Goal: Communication & Community: Answer question/provide support

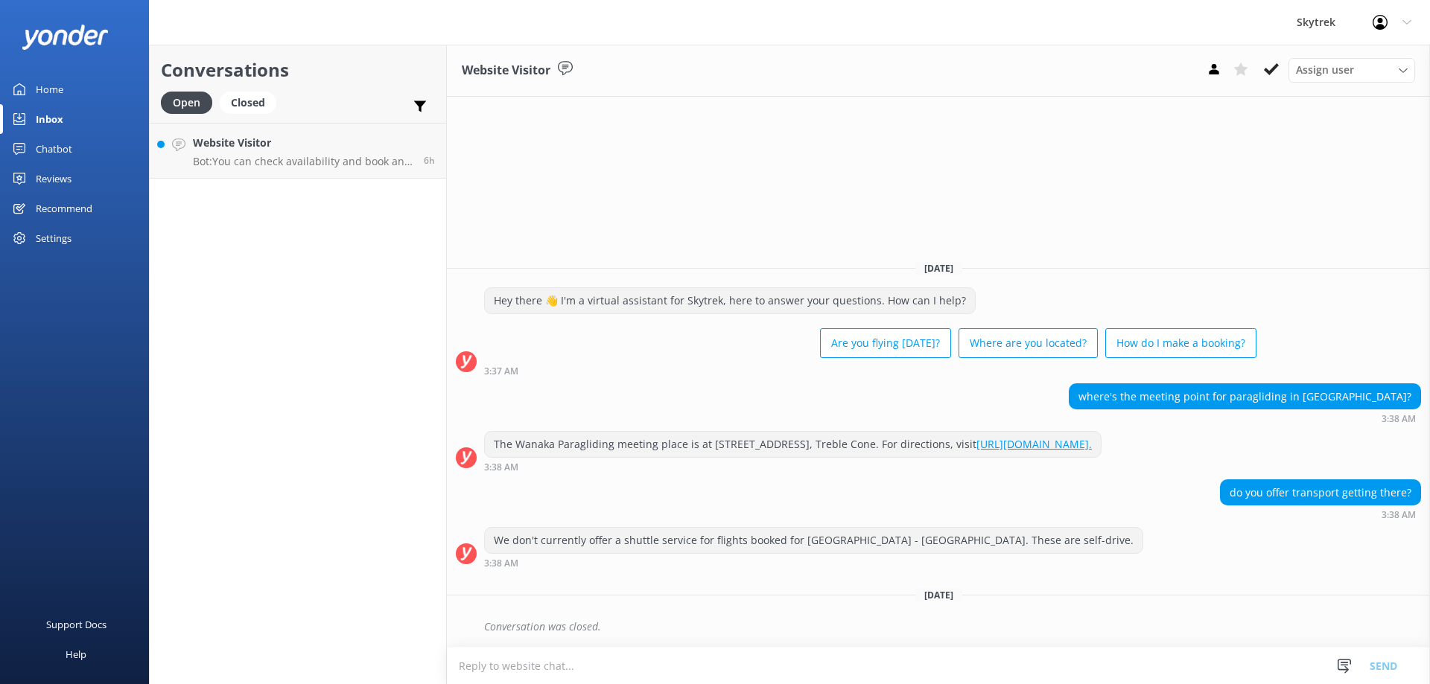
click at [328, 155] on p "Bot: You can check availability and book any of our activities online by clicki…" at bounding box center [303, 161] width 220 height 13
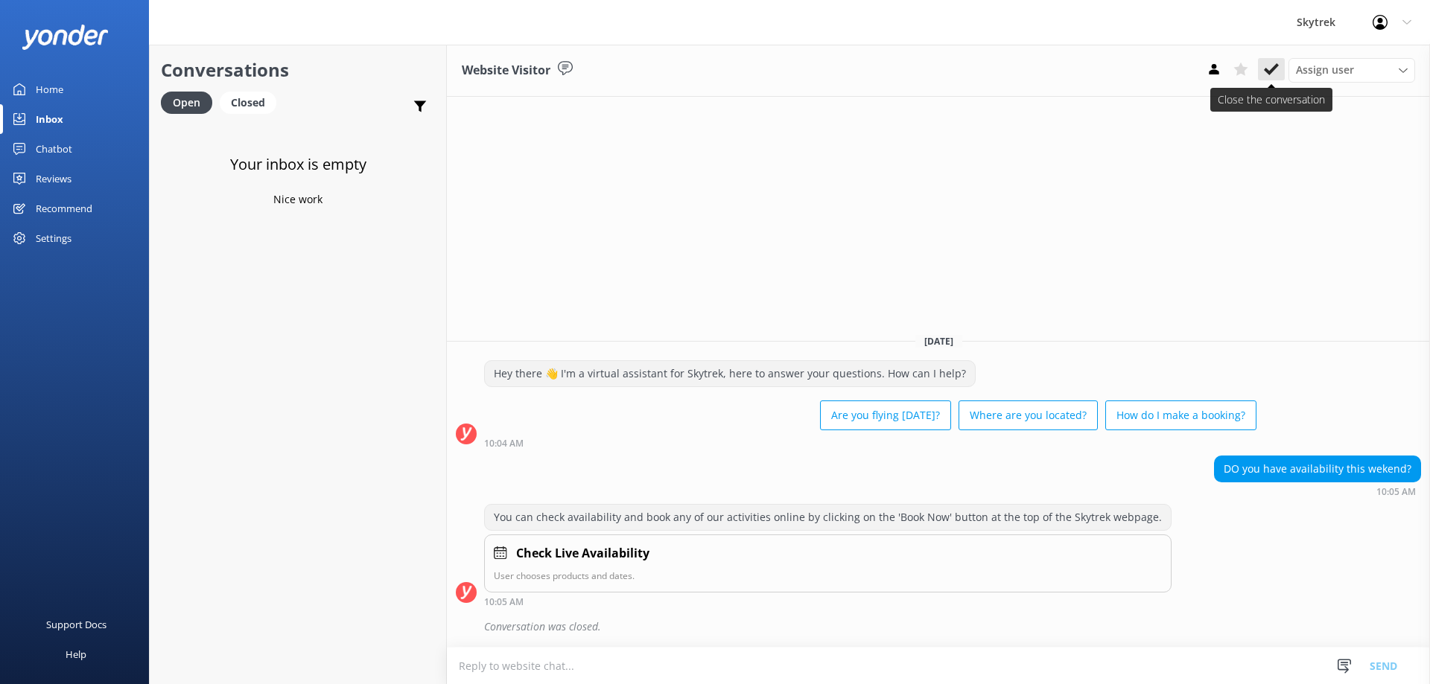
click at [1280, 71] on button at bounding box center [1271, 69] width 27 height 22
